Goal: Information Seeking & Learning: Learn about a topic

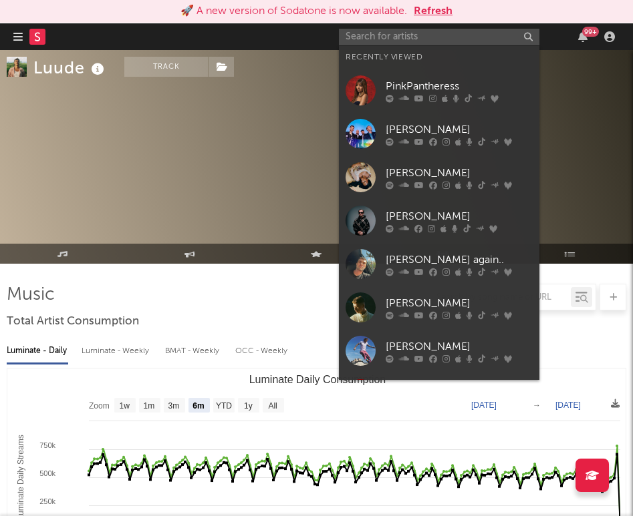
select select "6m"
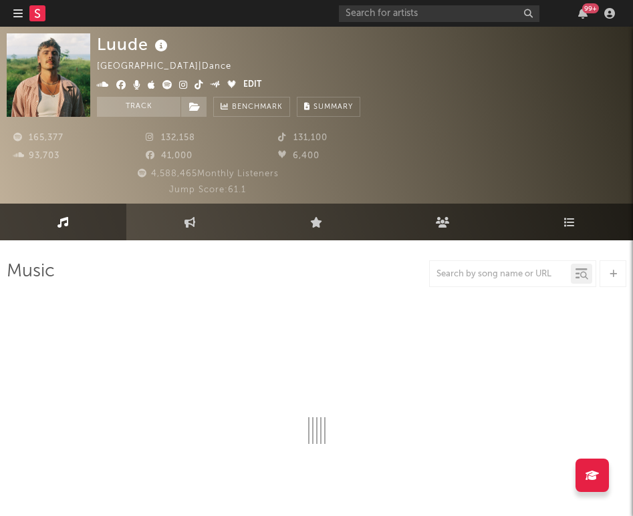
select select "6m"
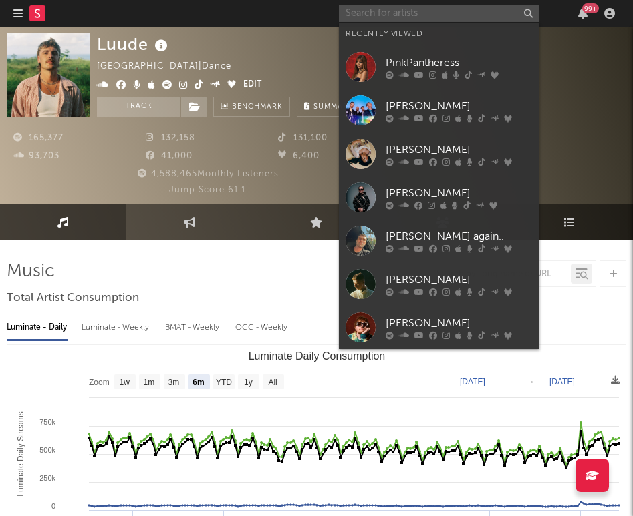
click at [421, 16] on input "text" at bounding box center [439, 13] width 200 height 17
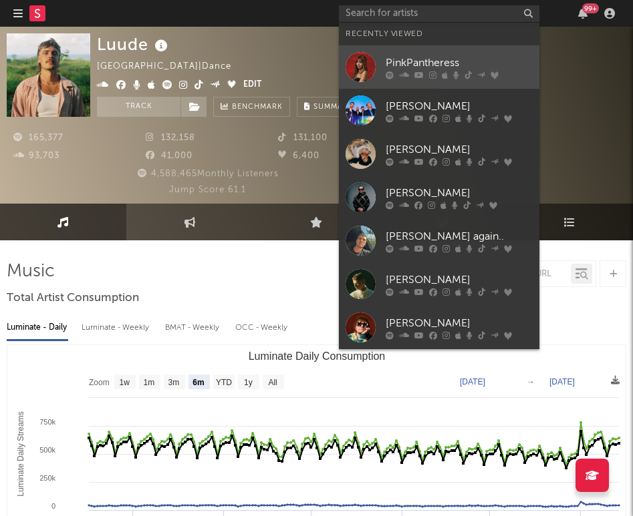
click at [421, 62] on div "PinkPantheress" at bounding box center [458, 63] width 147 height 16
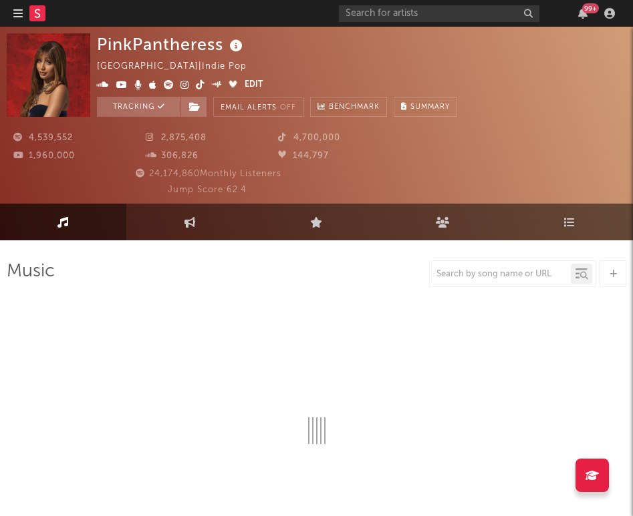
select select "6m"
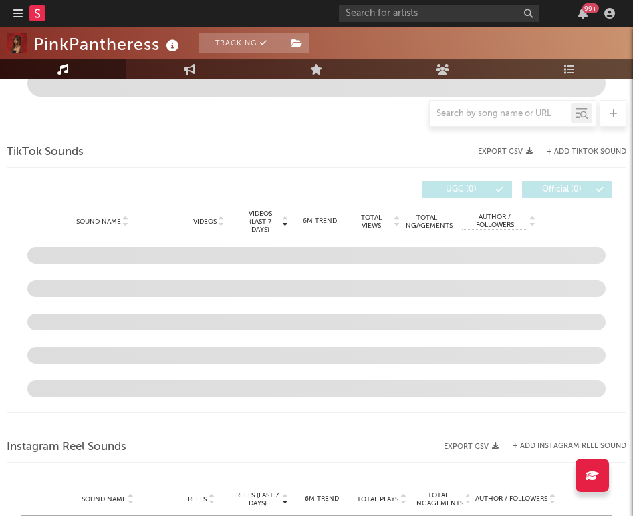
scroll to position [968, 0]
